Goal: Information Seeking & Learning: Learn about a topic

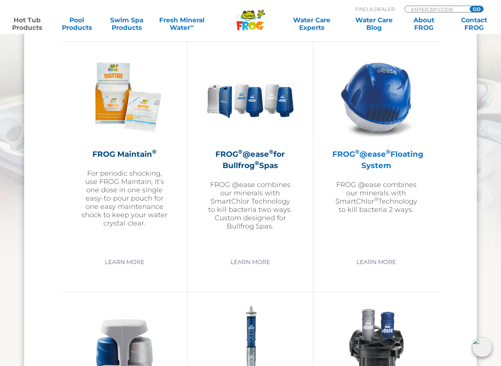
scroll to position [840, 0]
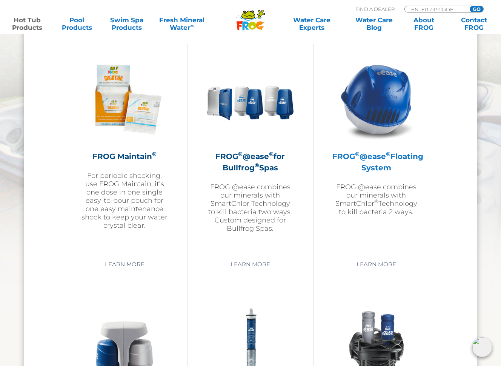
click at [370, 168] on h2 "FROG ® @ease ® Floating System" at bounding box center [377, 162] width 88 height 23
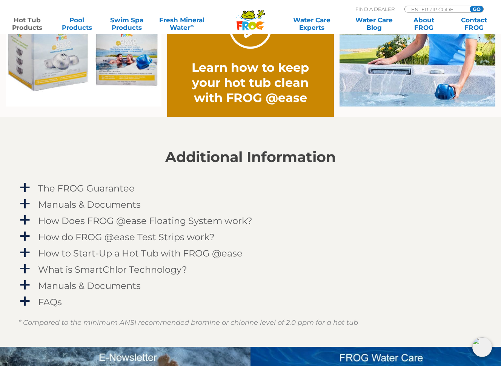
scroll to position [646, 0]
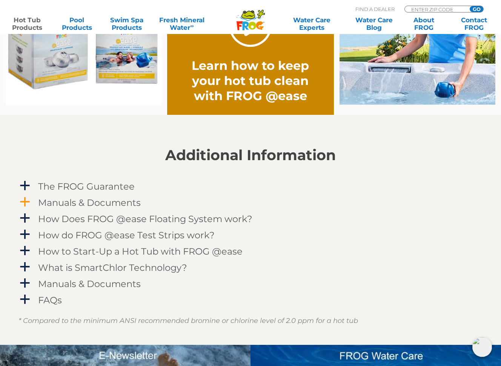
click at [26, 202] on span "a" at bounding box center [24, 201] width 11 height 11
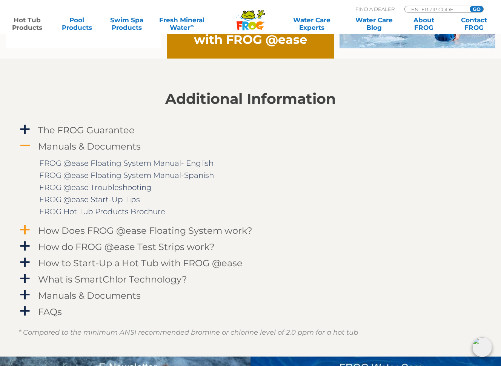
scroll to position [702, 0]
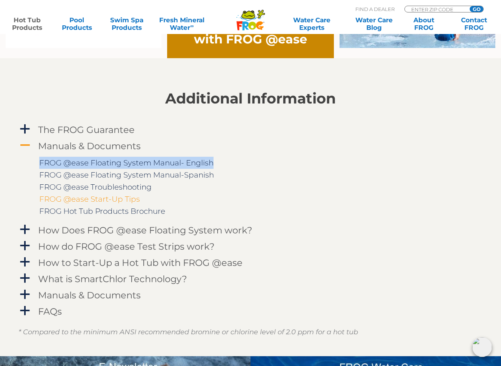
click at [90, 198] on link "FROG @ease Start-Up Tips" at bounding box center [89, 198] width 101 height 9
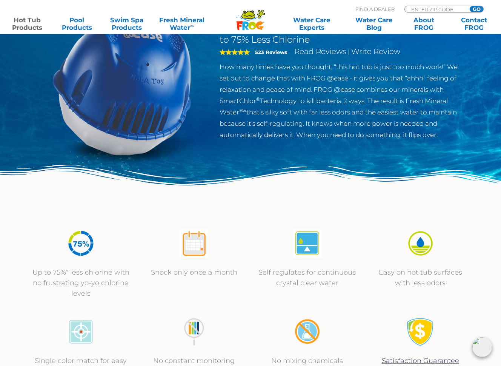
scroll to position [0, 0]
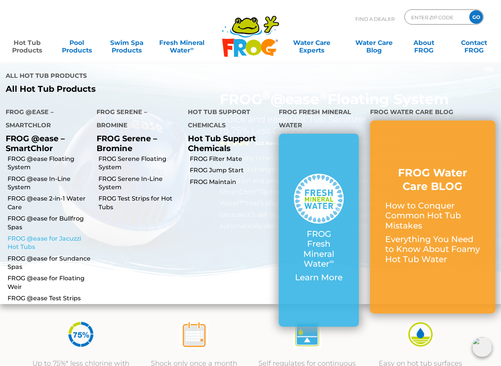
click at [41, 235] on link "FROG @ease for Jacuzzi Hot Tubs" at bounding box center [49, 243] width 83 height 17
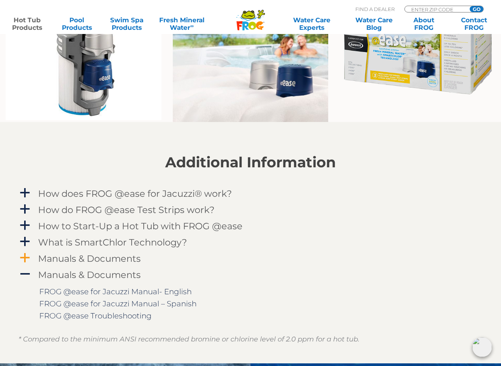
scroll to position [632, 0]
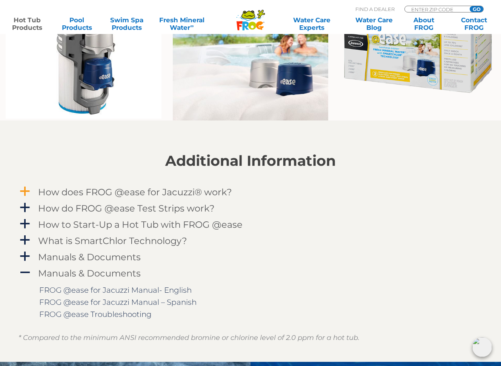
click at [26, 191] on span "a" at bounding box center [24, 191] width 11 height 11
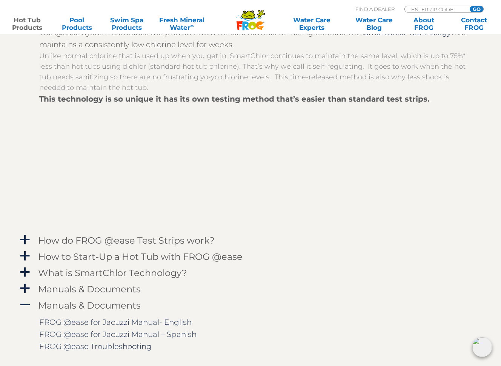
scroll to position [802, 0]
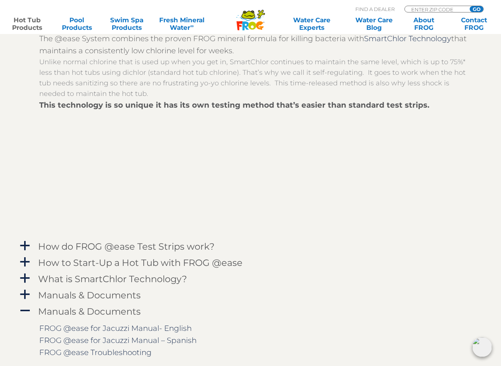
click at [29, 110] on div "The @ease System combines the proven FROG mineral formula for killing bacteria …" at bounding box center [251, 133] width 464 height 208
click at [319, 172] on div at bounding box center [256, 172] width 434 height 122
click at [24, 242] on span "a" at bounding box center [24, 245] width 11 height 11
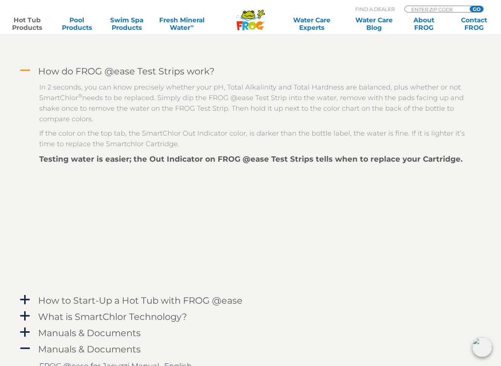
scroll to position [975, 0]
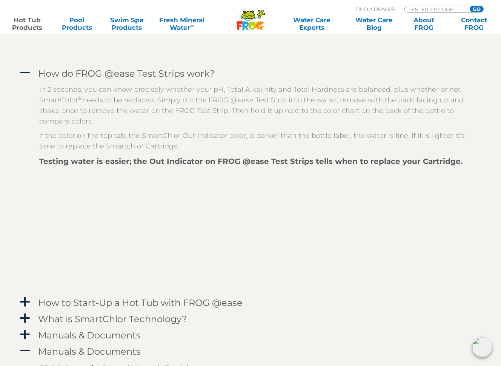
click at [20, 71] on span "A" at bounding box center [24, 72] width 11 height 11
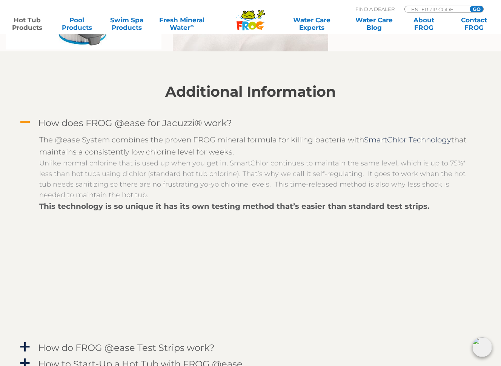
scroll to position [693, 0]
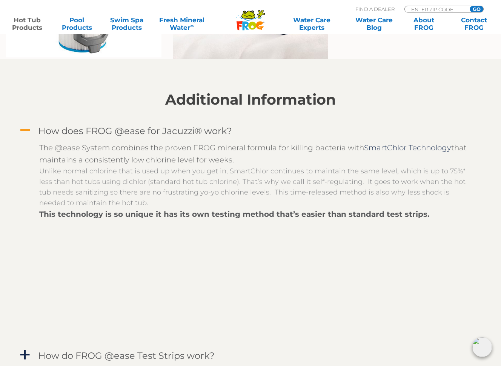
click at [26, 130] on span "A" at bounding box center [24, 130] width 11 height 11
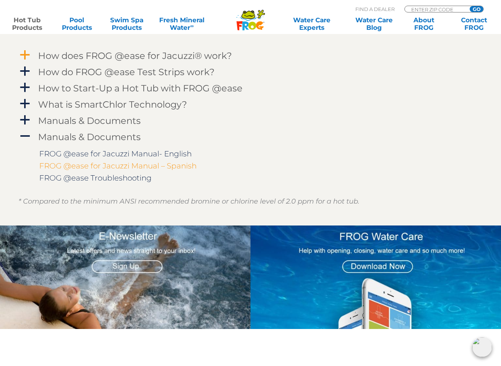
scroll to position [771, 0]
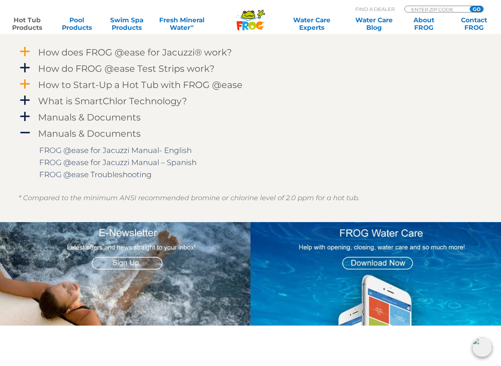
click at [30, 83] on span "a" at bounding box center [24, 84] width 11 height 11
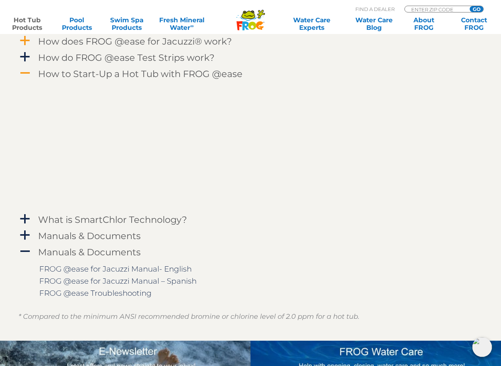
scroll to position [783, 0]
click at [27, 71] on span "A" at bounding box center [24, 72] width 11 height 11
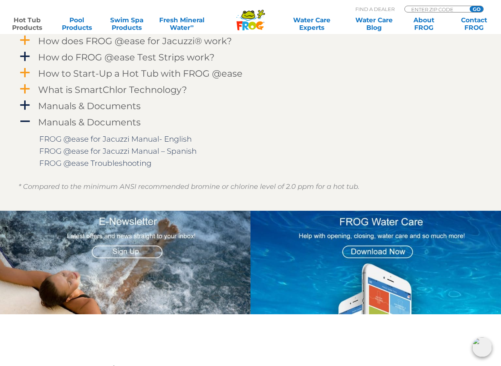
scroll to position [783, 0]
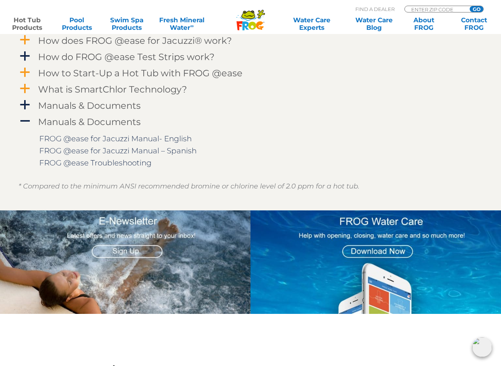
click at [27, 88] on span "a" at bounding box center [24, 88] width 11 height 11
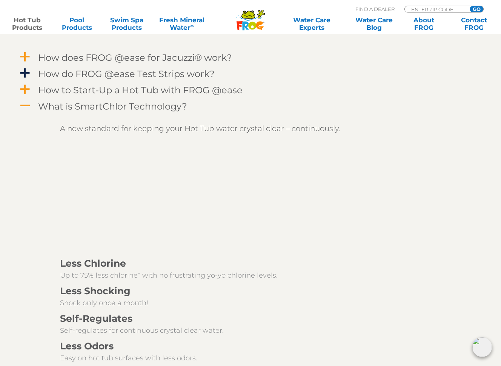
scroll to position [760, 0]
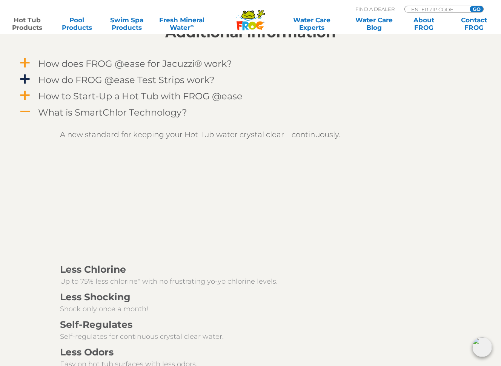
click at [26, 111] on span "A" at bounding box center [24, 111] width 11 height 11
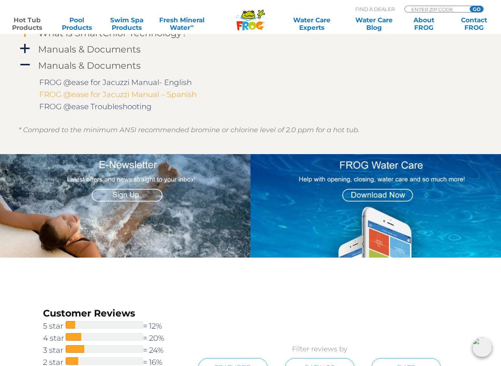
scroll to position [842, 0]
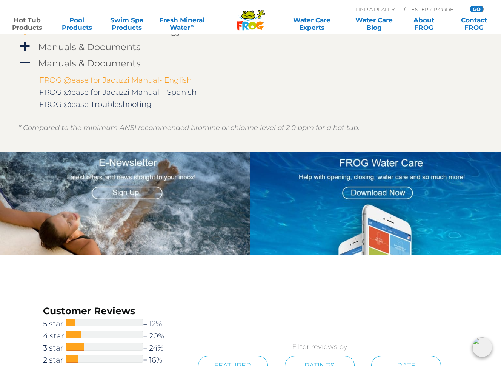
click at [104, 79] on link "FROG @ease for Jacuzzi Manual- English" at bounding box center [115, 80] width 153 height 9
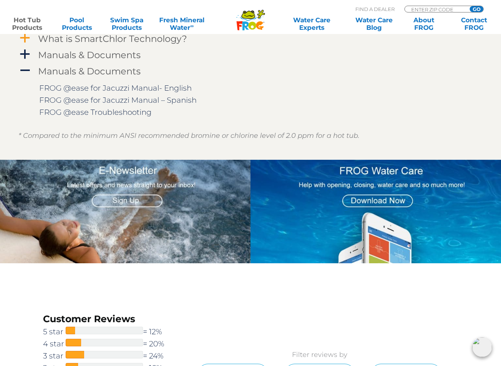
scroll to position [832, 0]
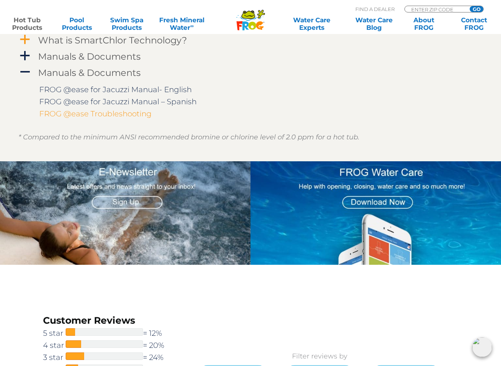
click at [104, 113] on link "FROG @ease Troubleshooting" at bounding box center [95, 113] width 113 height 9
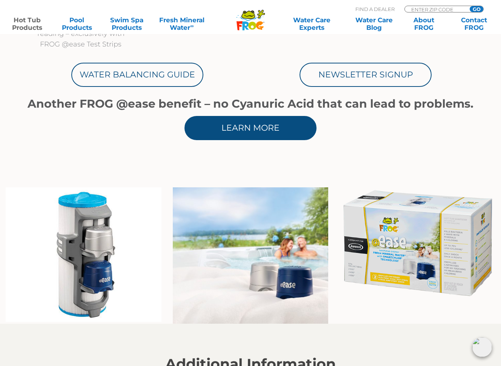
scroll to position [429, 0]
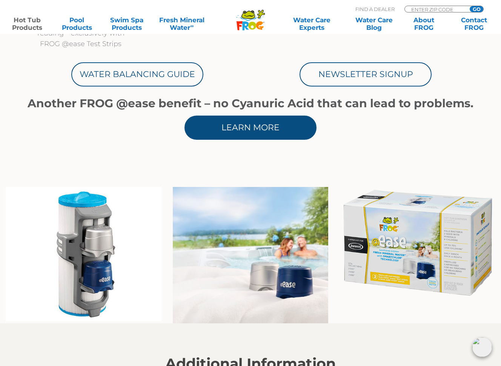
click at [247, 129] on link "Learn More" at bounding box center [251, 128] width 132 height 24
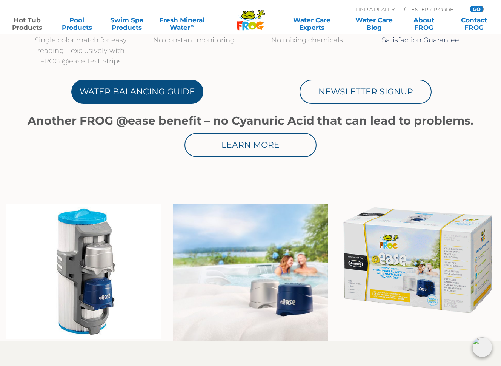
scroll to position [412, 0]
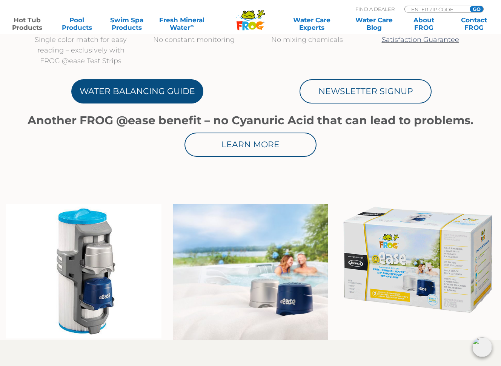
click at [123, 90] on link "Water Balancing Guide" at bounding box center [137, 91] width 132 height 24
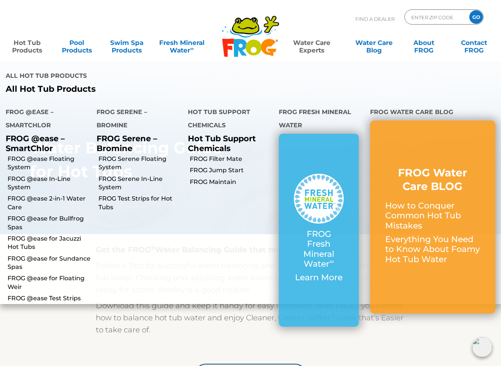
click at [25, 46] on link "Hot Tub Products" at bounding box center [27, 42] width 39 height 15
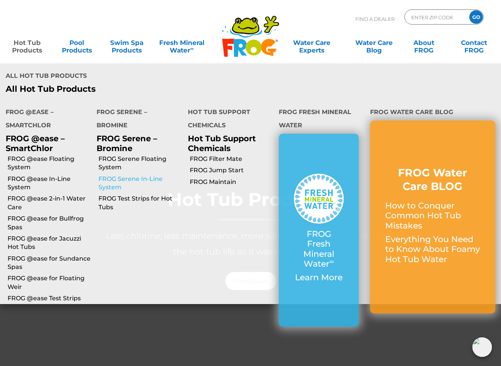
click at [131, 175] on link "FROG Serene In-Line System" at bounding box center [140, 183] width 83 height 17
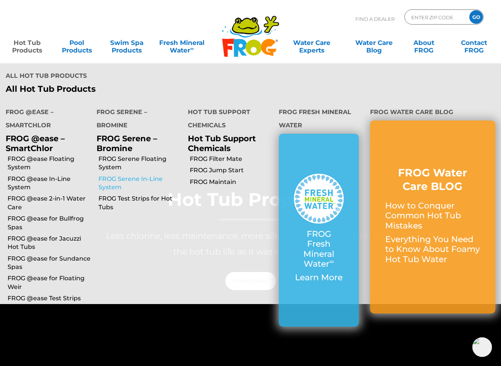
click at [130, 175] on link "FROG Serene In-Line System" at bounding box center [140, 183] width 83 height 17
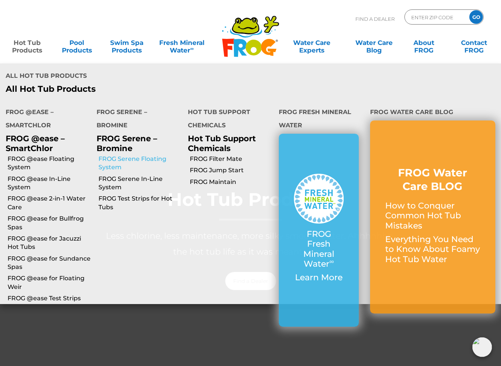
click at [134, 155] on link "FROG Serene Floating System" at bounding box center [140, 163] width 83 height 17
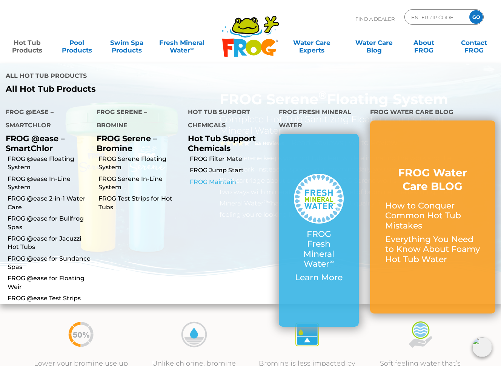
click at [214, 178] on link "FROG Maintain" at bounding box center [231, 182] width 83 height 8
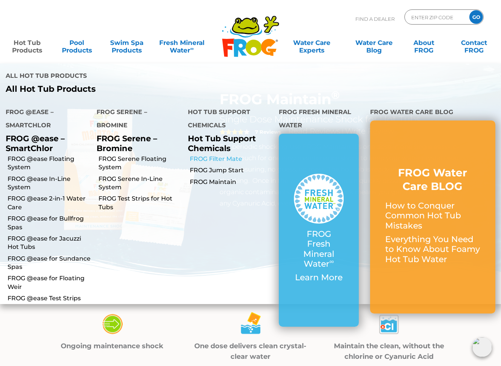
click at [212, 155] on link "FROG Filter Mate" at bounding box center [231, 159] width 83 height 8
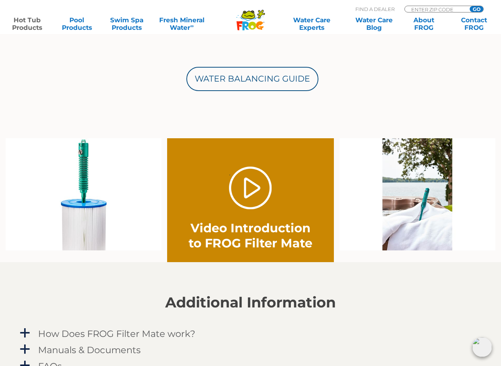
scroll to position [418, 0]
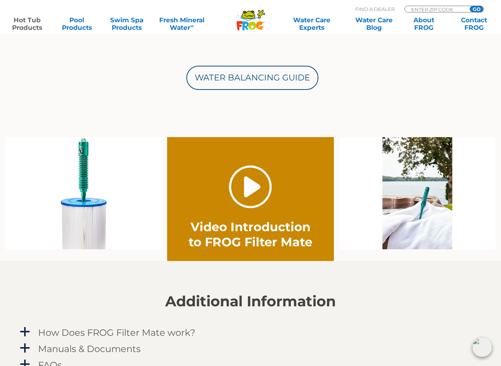
click at [250, 190] on link "." at bounding box center [250, 186] width 43 height 43
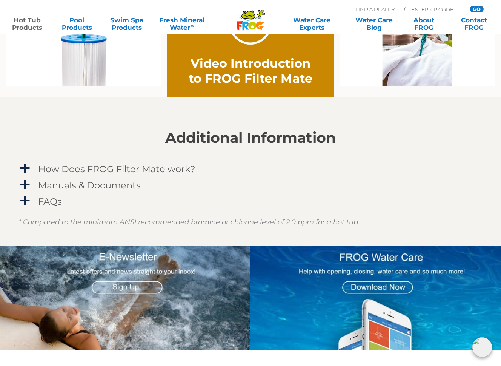
scroll to position [583, 0]
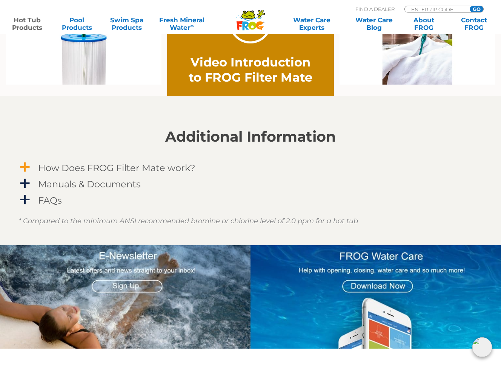
click at [27, 167] on span "a" at bounding box center [24, 167] width 11 height 11
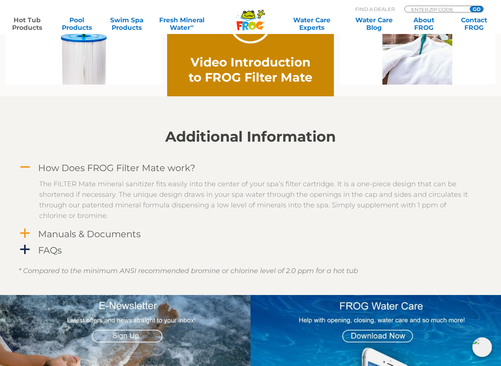
scroll to position [582, 0]
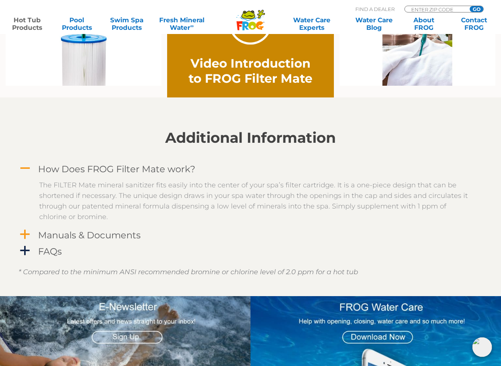
click at [28, 233] on span "a" at bounding box center [24, 234] width 11 height 11
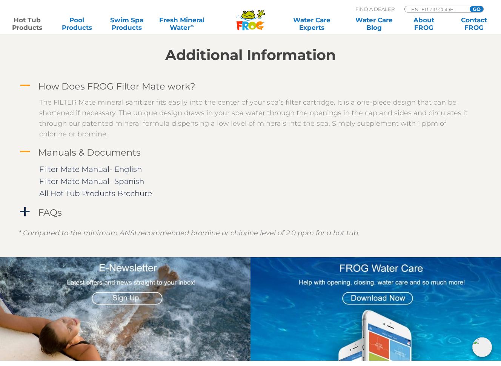
scroll to position [669, 0]
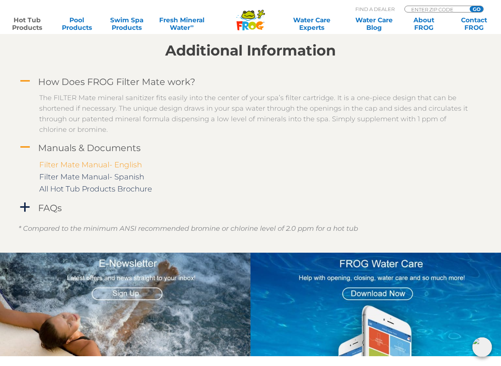
click at [78, 164] on link "Filter Mate Manual- English" at bounding box center [90, 164] width 103 height 9
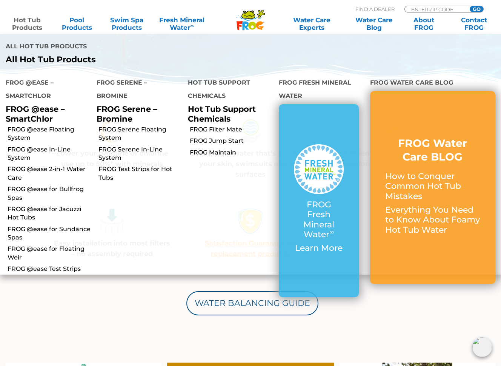
scroll to position [193, 0]
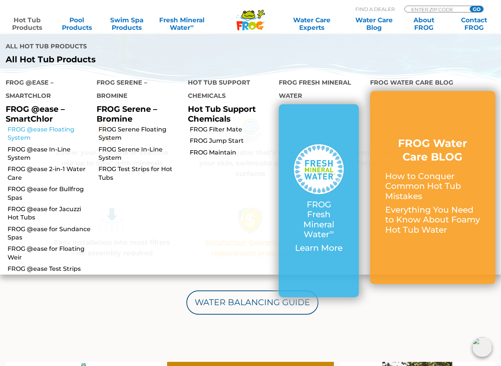
click at [25, 125] on link "FROG @ease Floating System" at bounding box center [49, 133] width 83 height 17
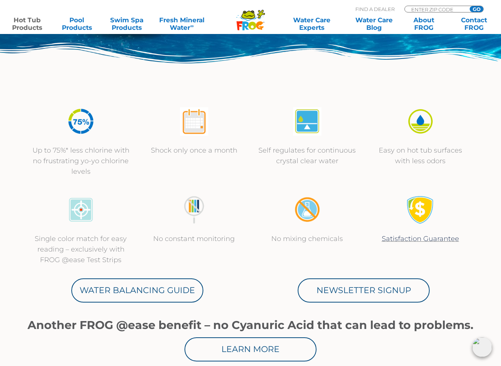
scroll to position [200, 0]
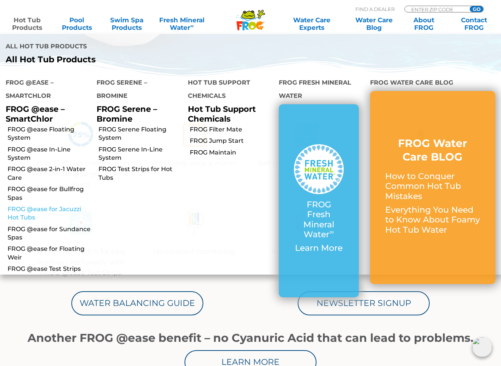
click at [31, 205] on link "FROG @ease for Jacuzzi Hot Tubs" at bounding box center [49, 213] width 83 height 17
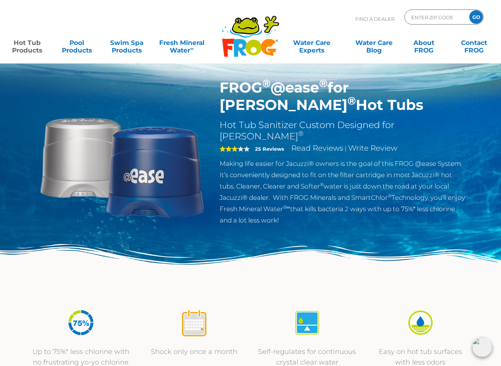
scroll to position [9, 0]
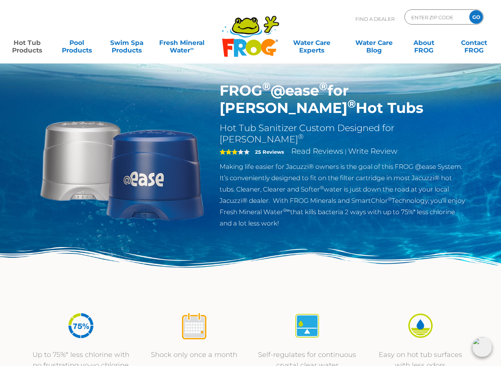
drag, startPoint x: 220, startPoint y: 92, endPoint x: 255, endPoint y: 106, distance: 37.8
click at [257, 107] on h1 "FROG ® @ease ® for Jacuzzi ® Hot Tubs" at bounding box center [343, 99] width 247 height 35
copy h1 "FROG ® @ease ® for Jacuzzi ® Hot Tubs"
click at [221, 91] on h1 "FROG ® @ease ® for Jacuzzi ® Hot Tubs" at bounding box center [343, 99] width 247 height 35
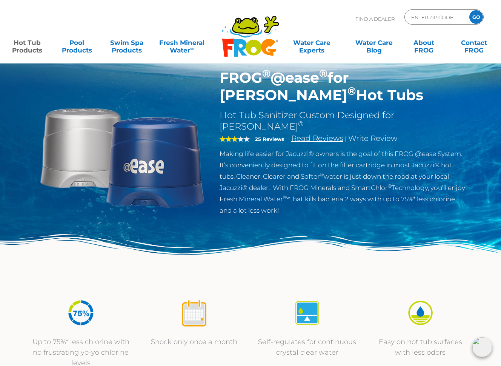
scroll to position [0, 0]
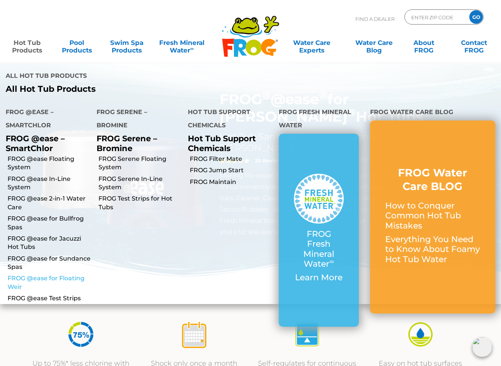
click at [56, 274] on link "FROG @ease for Floating Weir" at bounding box center [49, 282] width 83 height 17
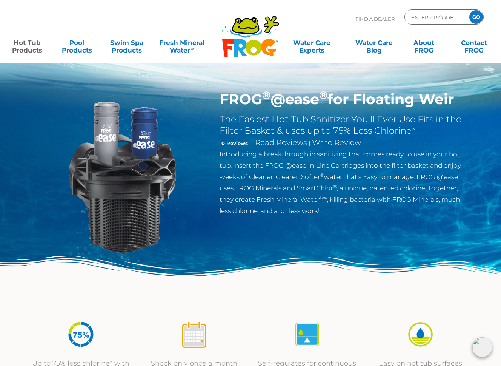
click at [34, 44] on link "Hot Tub Products" at bounding box center [27, 42] width 39 height 15
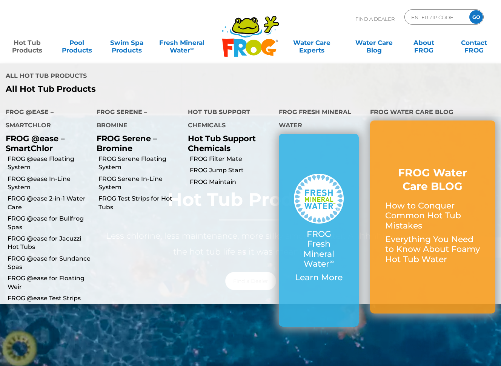
click at [19, 45] on link "Hot Tub Products" at bounding box center [27, 42] width 39 height 15
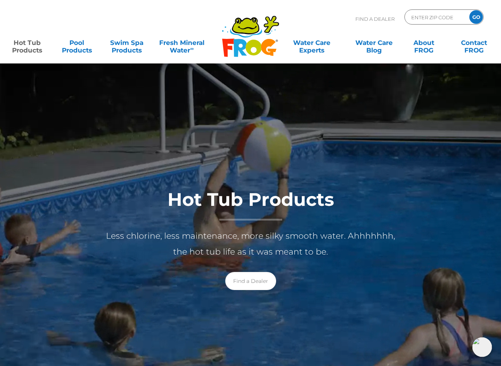
click at [21, 45] on link "Hot Tub Products" at bounding box center [27, 42] width 39 height 15
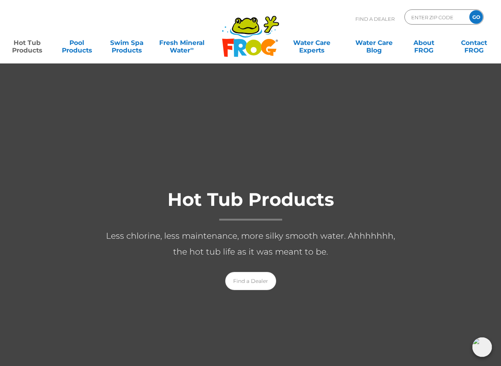
click at [21, 45] on link "Hot Tub Products" at bounding box center [27, 42] width 39 height 15
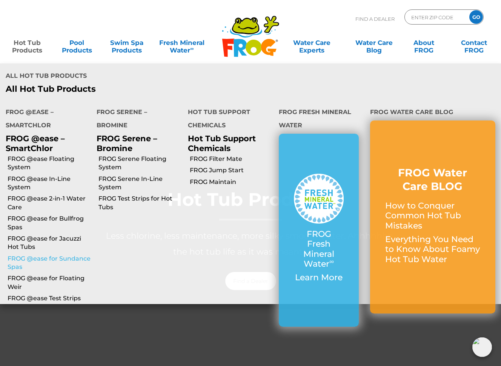
click at [67, 255] on link "FROG @ease for Sundance Spas" at bounding box center [49, 263] width 83 height 17
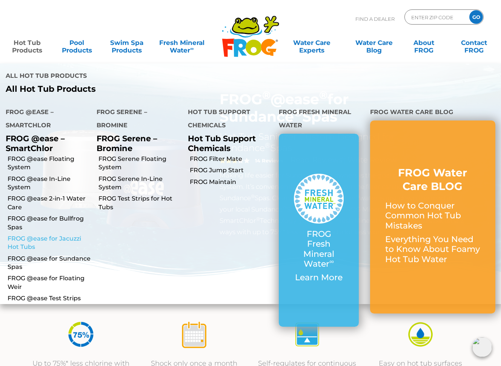
click at [34, 235] on link "FROG @ease for Jacuzzi Hot Tubs" at bounding box center [49, 243] width 83 height 17
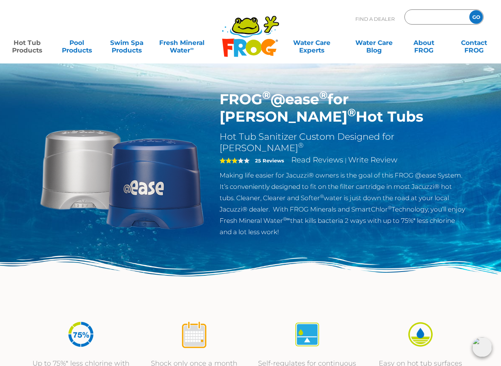
click at [440, 15] on input "Zip Code Form" at bounding box center [436, 17] width 51 height 11
type input "46038"
click at [470, 10] on input "GO" at bounding box center [477, 17] width 14 height 14
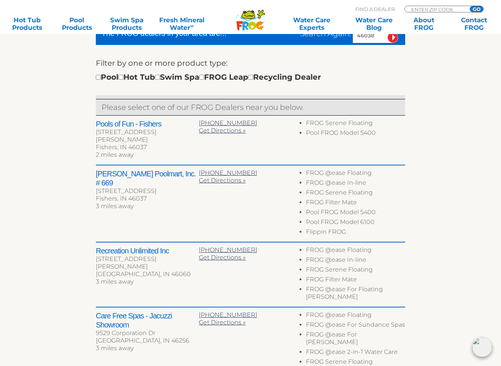
scroll to position [246, 0]
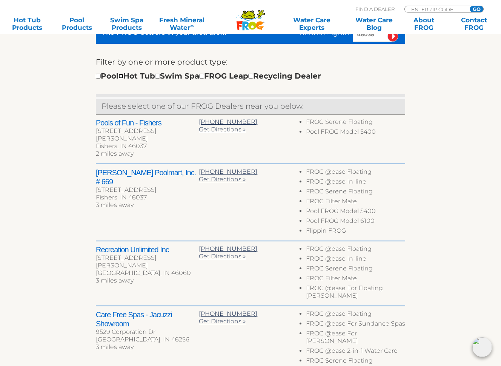
click at [123, 77] on input "checkbox" at bounding box center [121, 76] width 5 height 5
checkbox input "true"
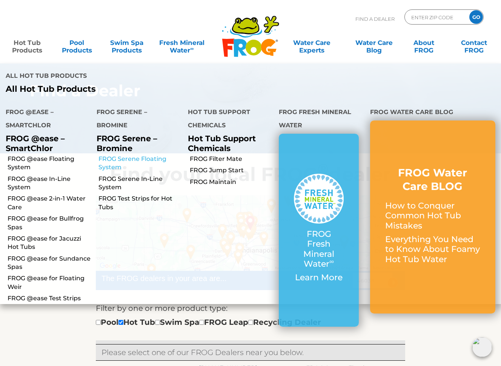
click at [137, 155] on link "FROG Serene Floating System" at bounding box center [140, 163] width 83 height 17
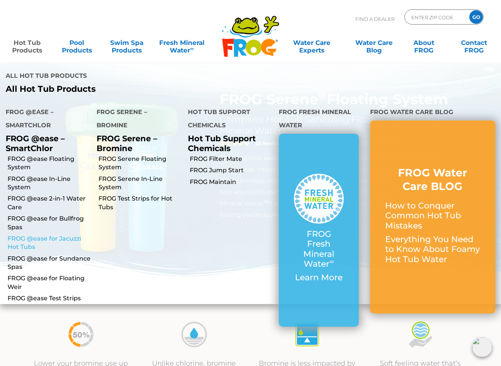
click at [40, 235] on link "FROG @ease for Jacuzzi Hot Tubs" at bounding box center [49, 243] width 83 height 17
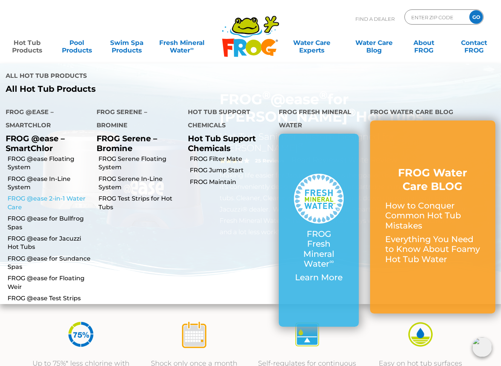
click at [42, 194] on link "FROG @ease 2-in-1 Water Care" at bounding box center [49, 202] width 83 height 17
click at [135, 155] on link "FROG Serene Floating System" at bounding box center [140, 163] width 83 height 17
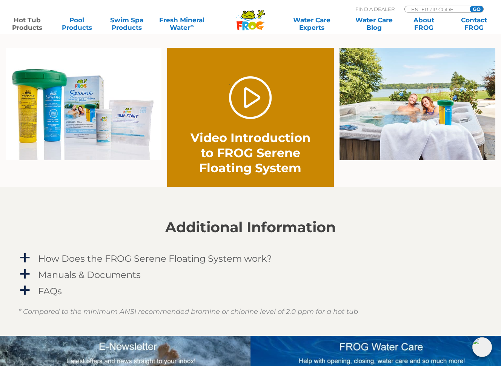
scroll to position [515, 0]
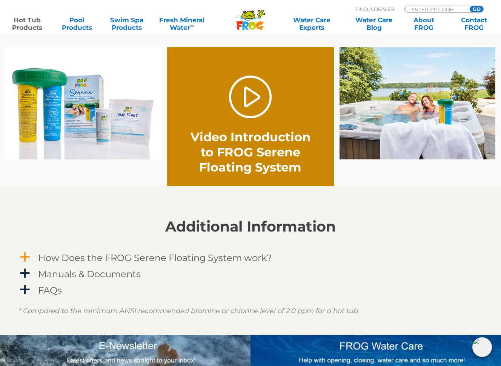
click at [27, 255] on span "a" at bounding box center [24, 257] width 11 height 11
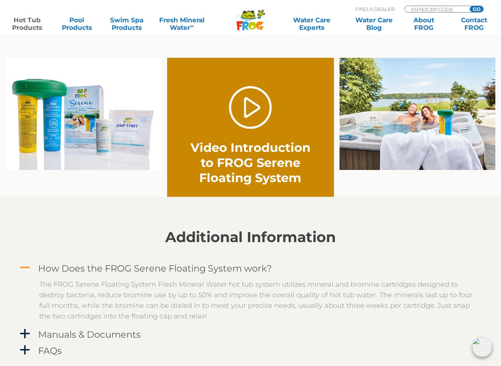
scroll to position [506, 0]
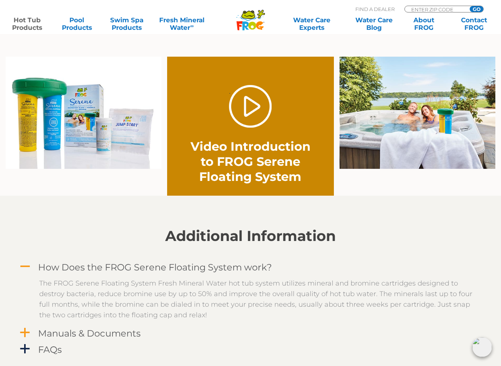
click at [25, 332] on span "a" at bounding box center [24, 332] width 11 height 11
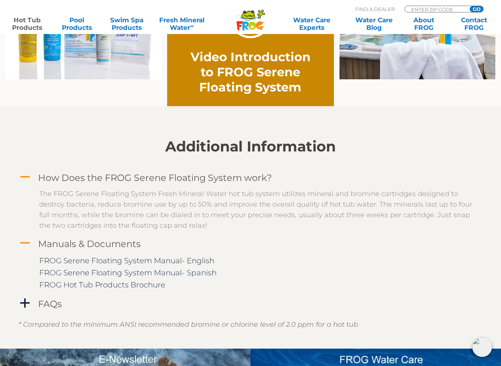
scroll to position [596, 0]
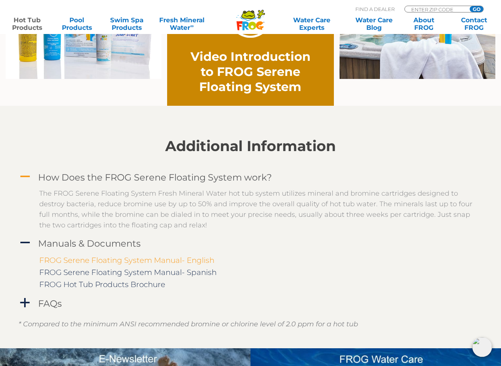
click at [125, 262] on link "FROG Serene Floating System Manual- English" at bounding box center [126, 260] width 175 height 9
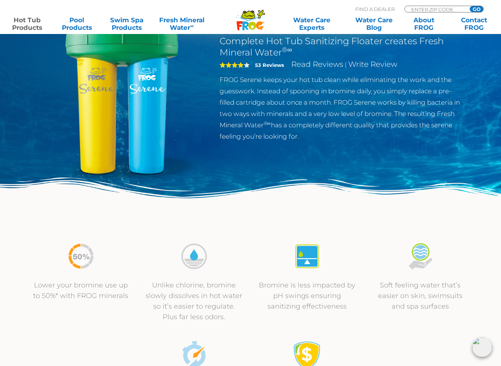
scroll to position [0, 0]
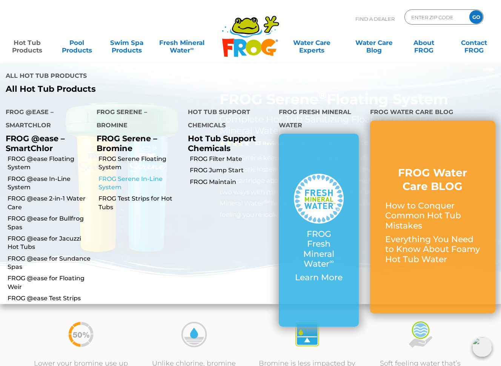
click at [132, 175] on link "FROG Serene In-Line System" at bounding box center [140, 183] width 83 height 17
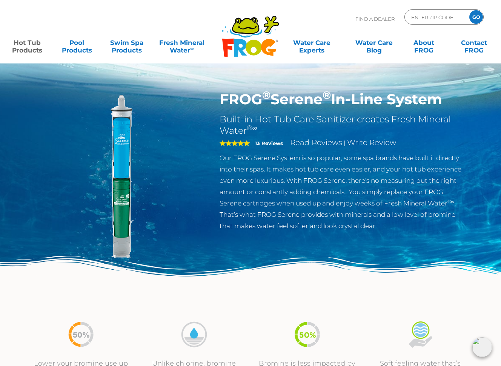
drag, startPoint x: 221, startPoint y: 99, endPoint x: 317, endPoint y: 97, distance: 95.6
click at [329, 96] on h1 "FROG ® Serene ® In-Line System" at bounding box center [343, 99] width 247 height 17
copy h1 "FROG ® Serene"
